Goal: Transaction & Acquisition: Download file/media

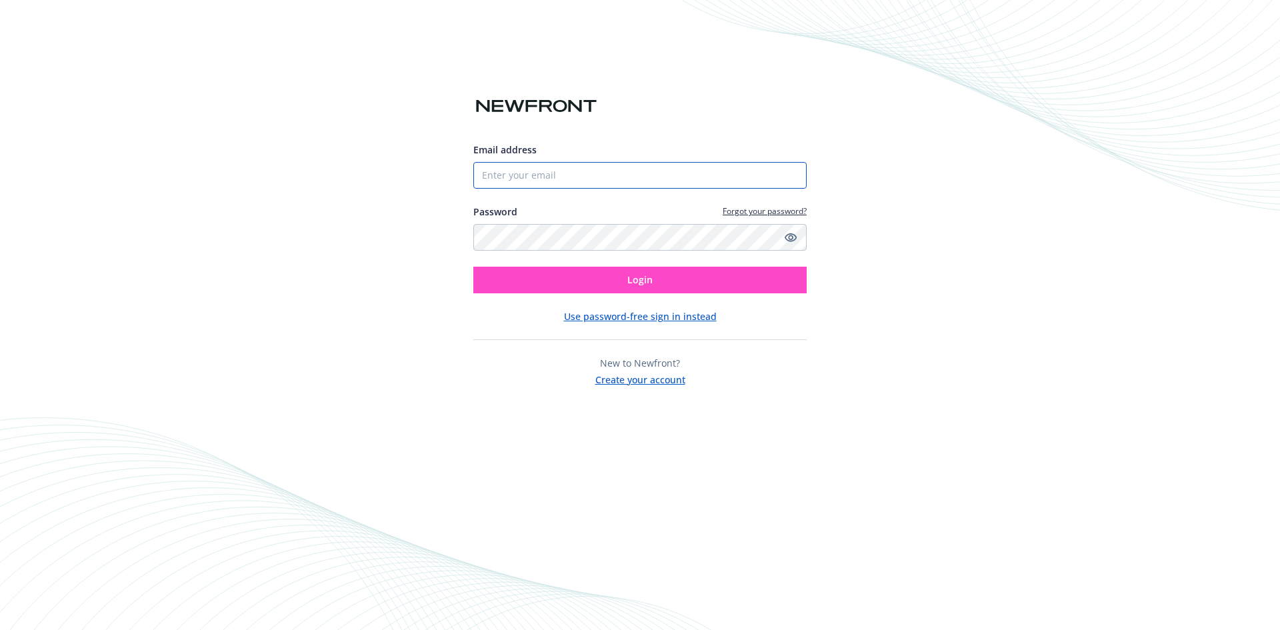
type input "[PERSON_NAME][EMAIL_ADDRESS][DOMAIN_NAME]"
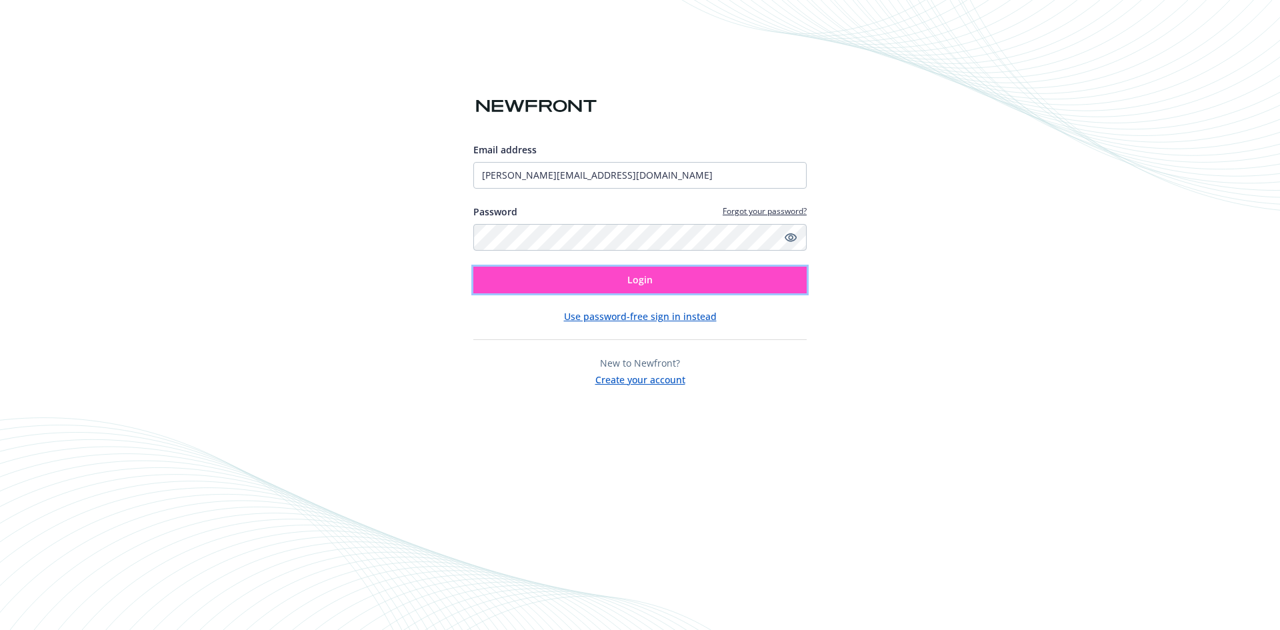
click at [655, 271] on button "Login" at bounding box center [639, 280] width 333 height 27
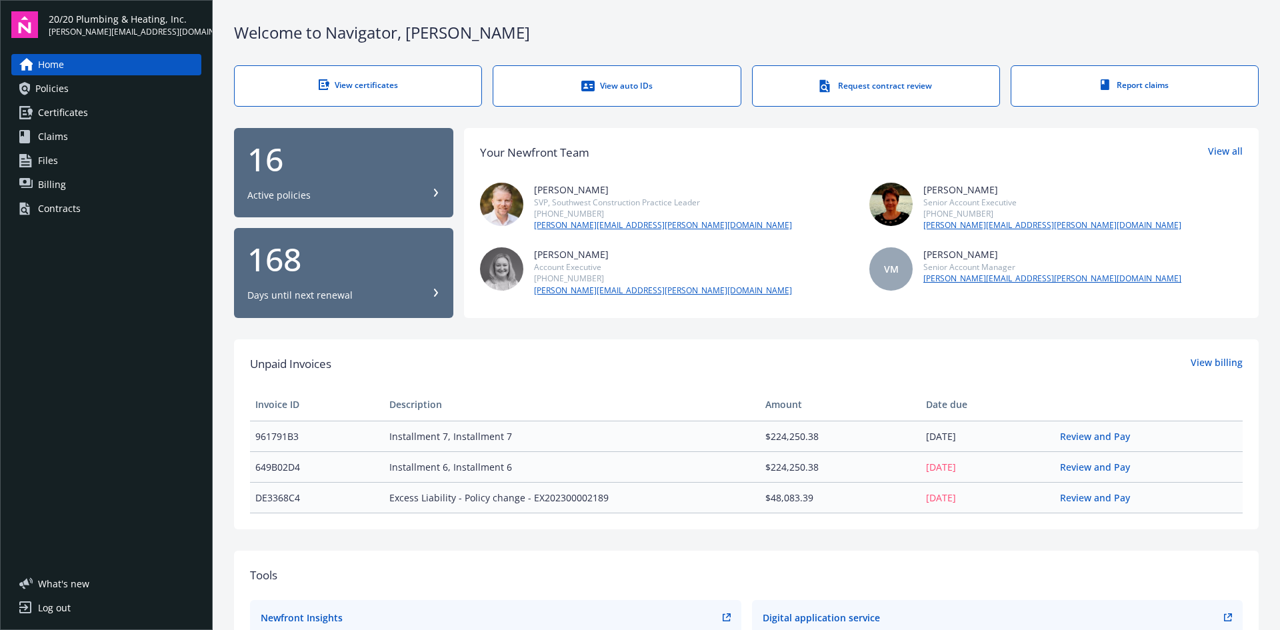
click at [349, 73] on link "View certificates" at bounding box center [358, 85] width 248 height 41
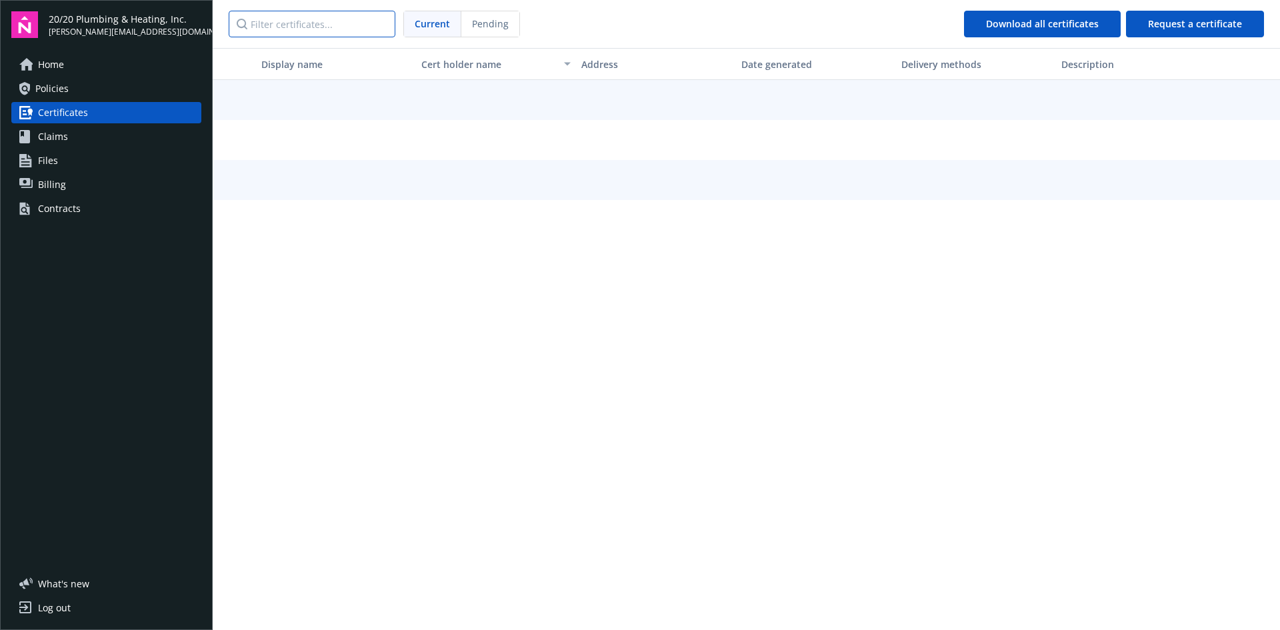
click at [357, 28] on input "Filter certificates..." at bounding box center [312, 24] width 167 height 27
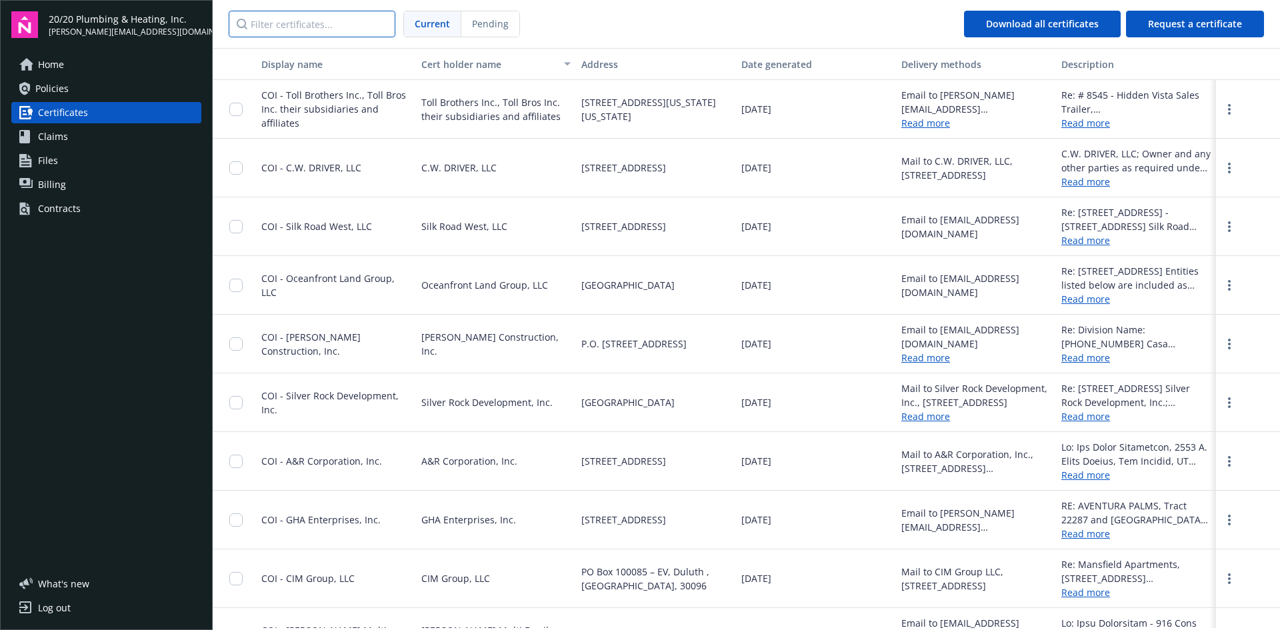
paste input "Sunrise of [GEOGRAPHIC_DATA]"
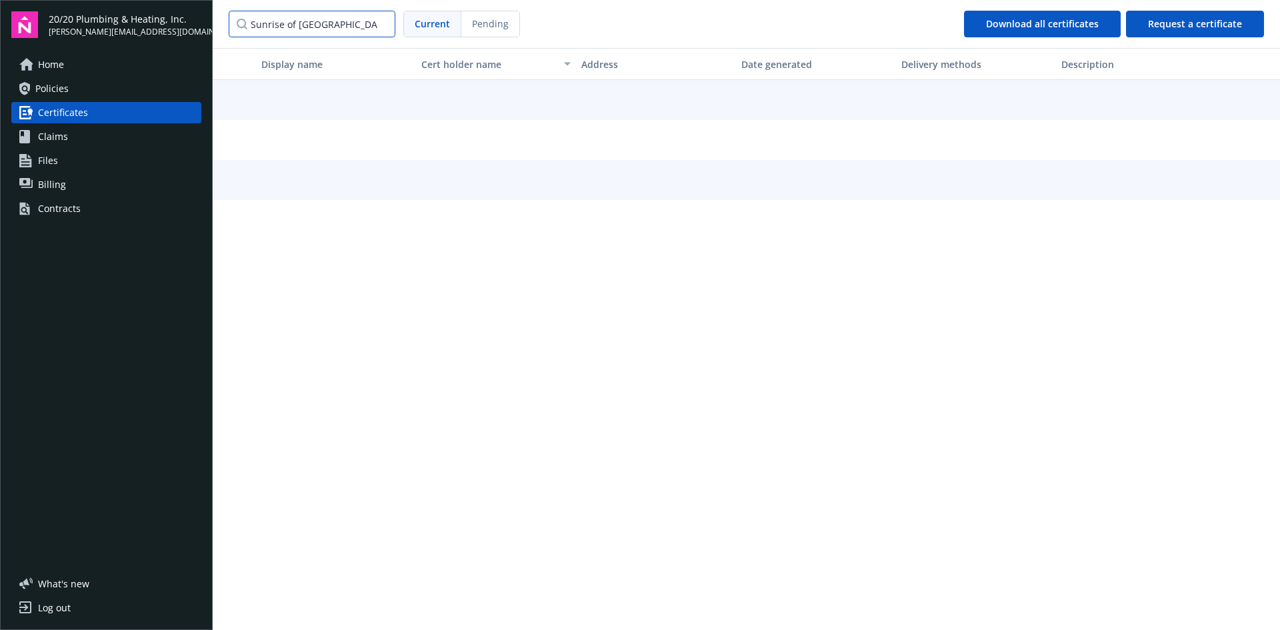
type input "Sunrise of [GEOGRAPHIC_DATA]"
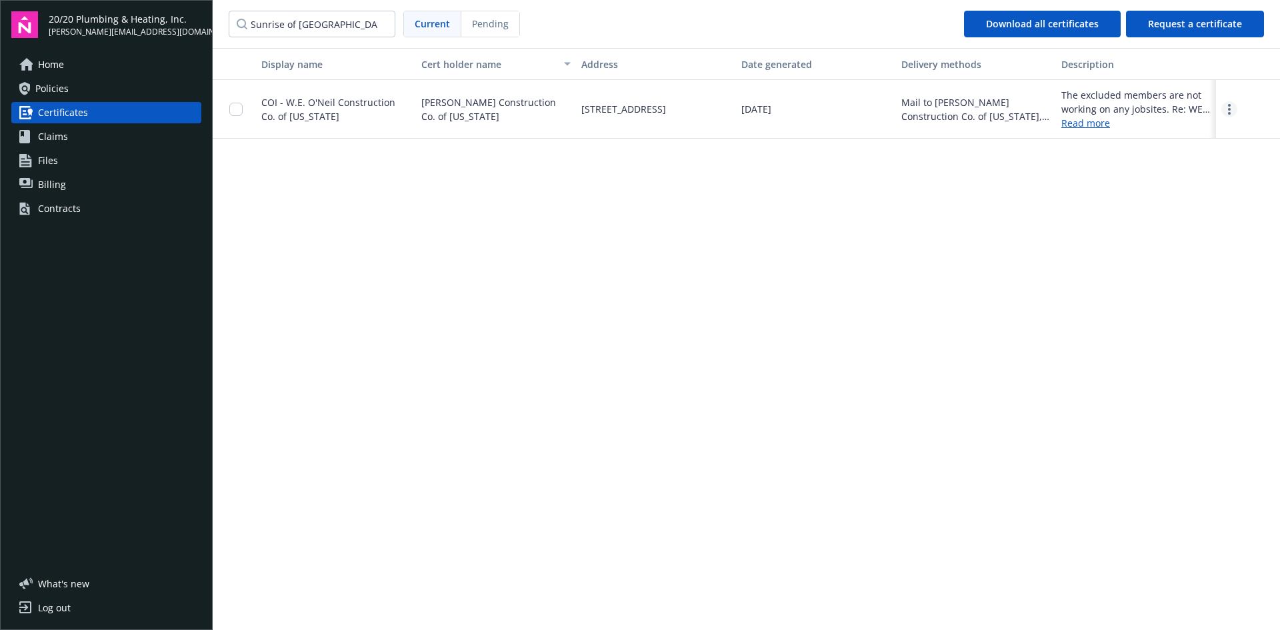
click at [1228, 110] on icon "more" at bounding box center [1229, 109] width 3 height 11
click at [1199, 129] on link "Download" at bounding box center [1192, 136] width 87 height 27
